Goal: Obtain resource: Obtain resource

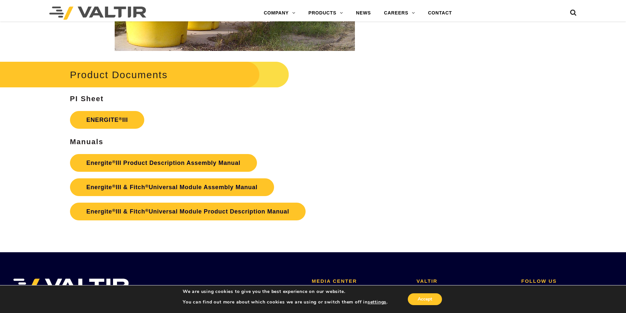
scroll to position [1150, 0]
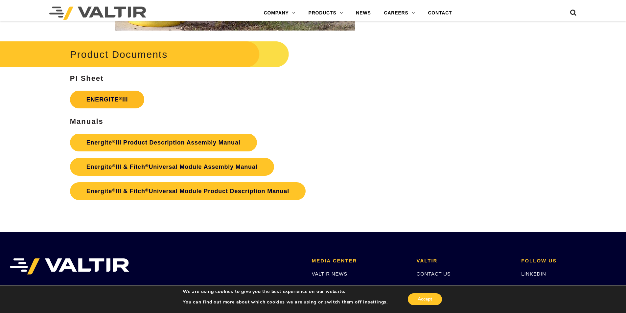
click at [126, 100] on link "ENERGITE ® III" at bounding box center [107, 100] width 75 height 18
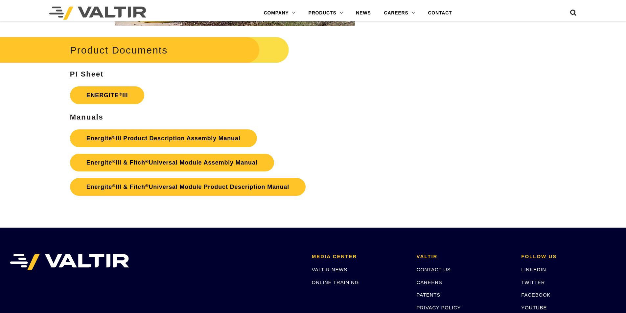
scroll to position [1150, 0]
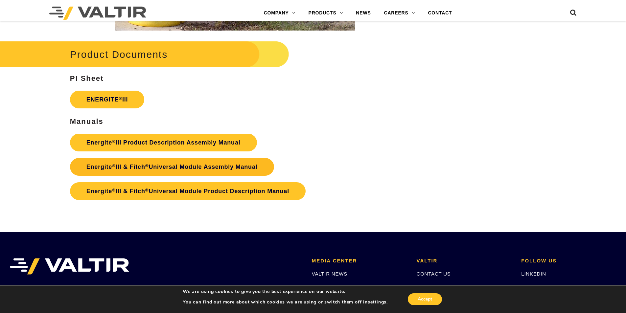
click at [213, 167] on link "Energite ® III & Fitch ® Universal Module Assembly Manual" at bounding box center [172, 167] width 204 height 18
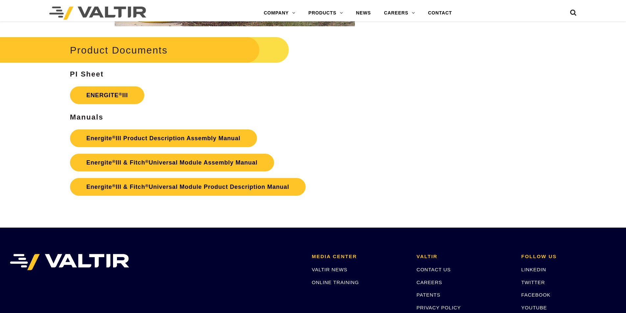
scroll to position [1150, 0]
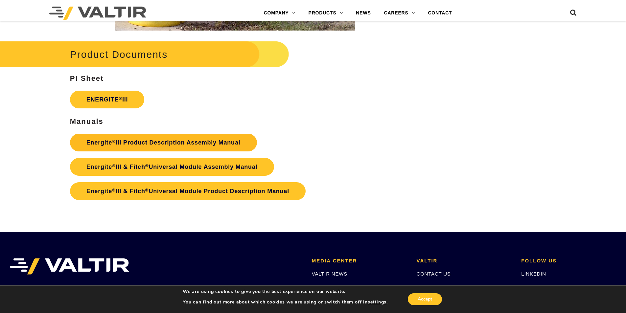
click at [193, 145] on link "Energite ® III Product Description Assembly Manual" at bounding box center [163, 143] width 187 height 18
